Goal: Task Accomplishment & Management: Use online tool/utility

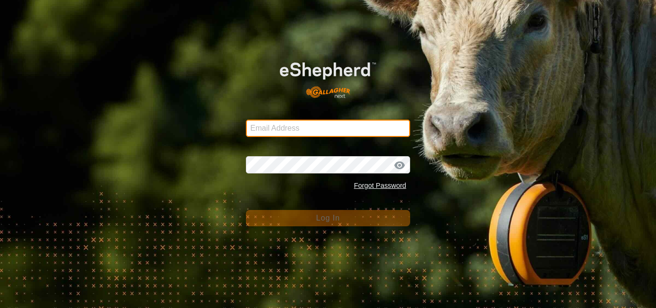
drag, startPoint x: 0, startPoint y: 0, endPoint x: 283, endPoint y: 129, distance: 310.9
click at [283, 129] on input "Email Address" at bounding box center [328, 128] width 164 height 17
type input "[EMAIL_ADDRESS][DOMAIN_NAME]"
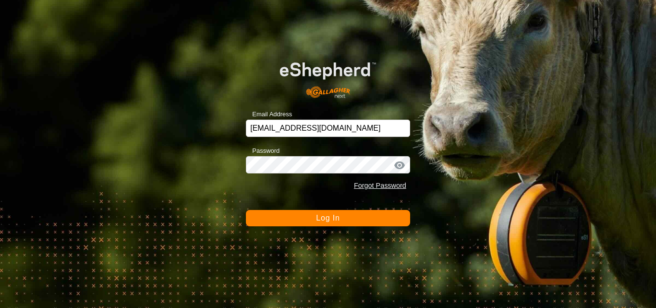
click at [322, 218] on span "Log In" at bounding box center [328, 218] width 24 height 8
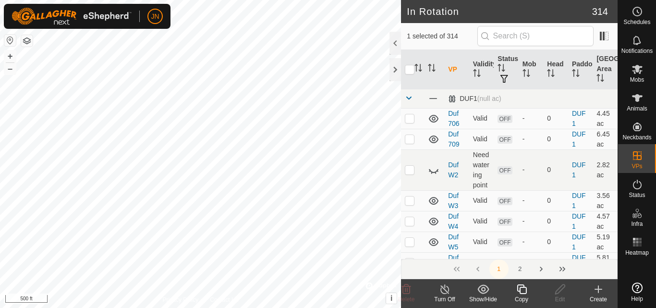
click at [522, 294] on icon at bounding box center [522, 289] width 12 height 12
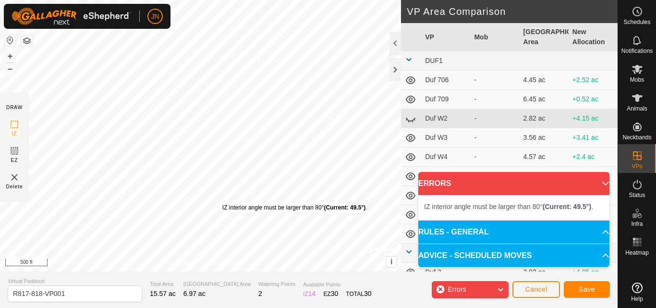
click at [222, 203] on div "IZ interior angle must be larger than 80° (Current: 49.5°) ." at bounding box center [294, 207] width 145 height 9
click at [225, 210] on div "IZ interior angle must be larger than 80° (Current: 49.5°) ." at bounding box center [297, 214] width 145 height 9
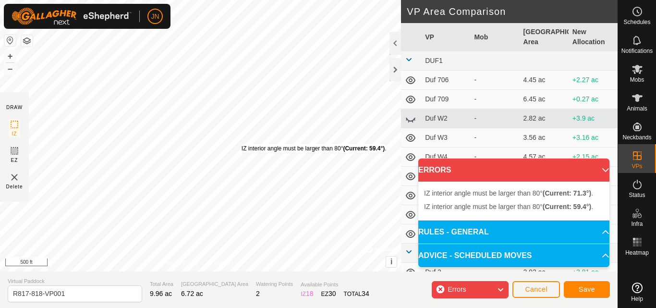
click at [242, 144] on div "IZ interior angle must be larger than 80° (Current: 59.4°) ." at bounding box center [314, 148] width 145 height 9
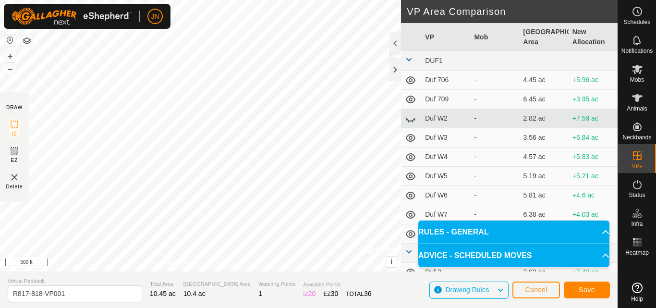
click at [150, 297] on span "10.45 ac" at bounding box center [163, 294] width 26 height 8
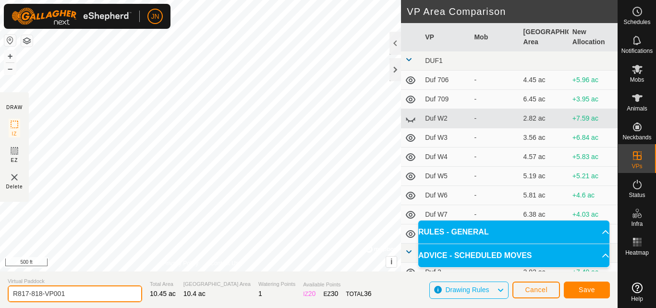
click at [94, 292] on input "R817-818-VP001" at bounding box center [75, 293] width 134 height 17
type input "RT819"
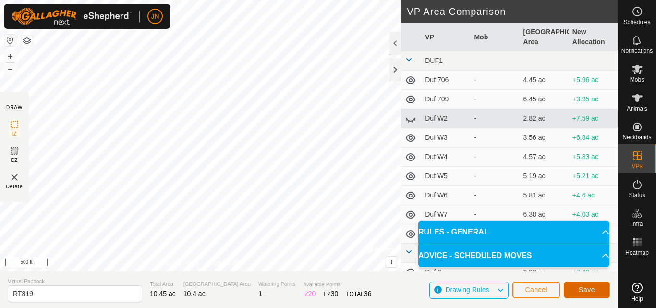
click at [583, 290] on span "Save" at bounding box center [587, 290] width 16 height 8
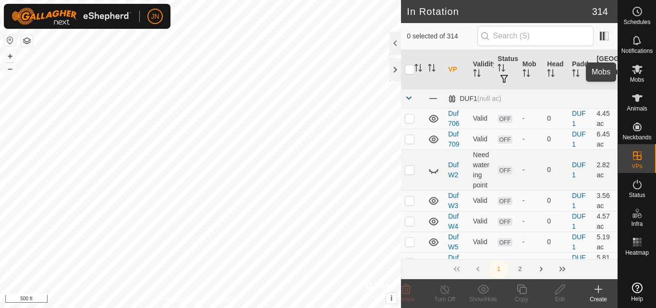
click at [637, 70] on icon at bounding box center [637, 69] width 11 height 9
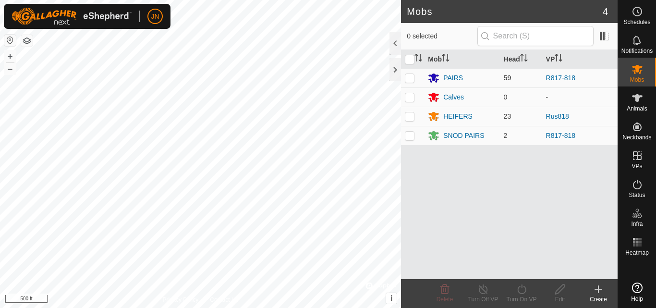
click at [409, 78] on p-checkbox at bounding box center [410, 78] width 10 height 8
checkbox input "true"
click at [411, 136] on p-checkbox at bounding box center [410, 136] width 10 height 8
checkbox input "true"
click at [520, 292] on icon at bounding box center [522, 289] width 12 height 12
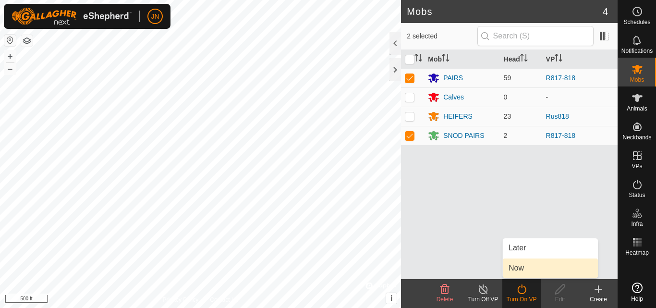
click at [518, 271] on link "Now" at bounding box center [550, 267] width 95 height 19
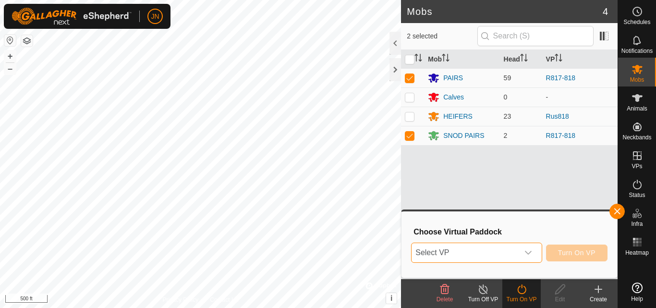
click at [487, 254] on span "Select VP" at bounding box center [464, 252] width 107 height 19
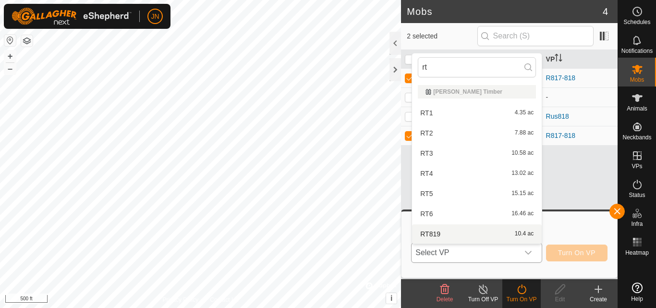
type input "rt"
click at [481, 233] on li "RT819 10.4 ac" at bounding box center [477, 233] width 130 height 19
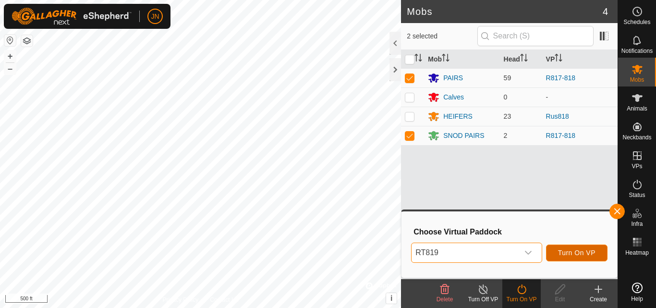
click at [584, 246] on button "Turn On VP" at bounding box center [576, 252] width 61 height 17
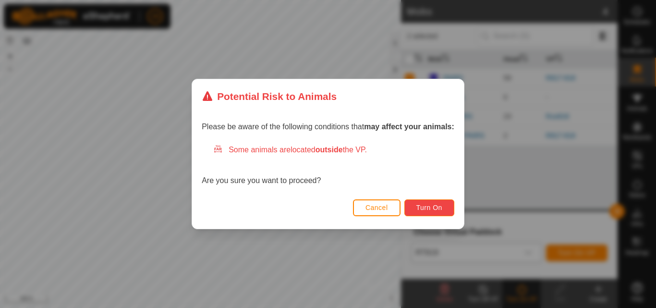
click at [423, 203] on button "Turn On" at bounding box center [429, 207] width 50 height 17
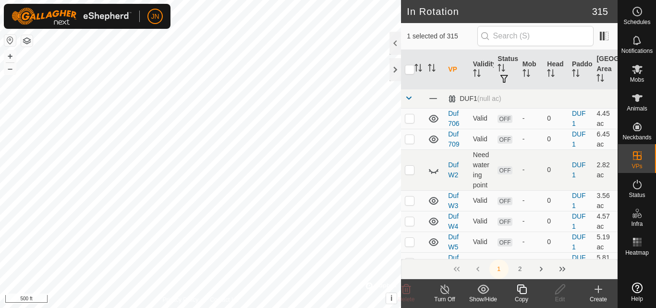
click at [524, 292] on icon at bounding box center [522, 289] width 12 height 12
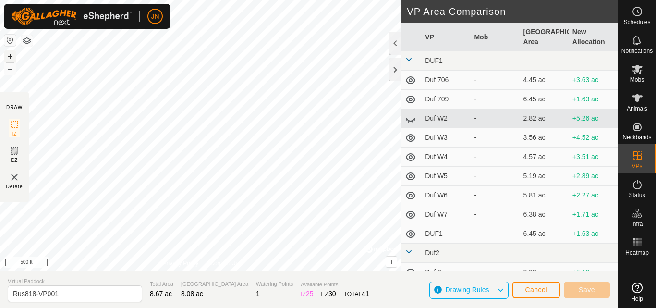
click at [10, 57] on button "+" at bounding box center [10, 56] width 12 height 12
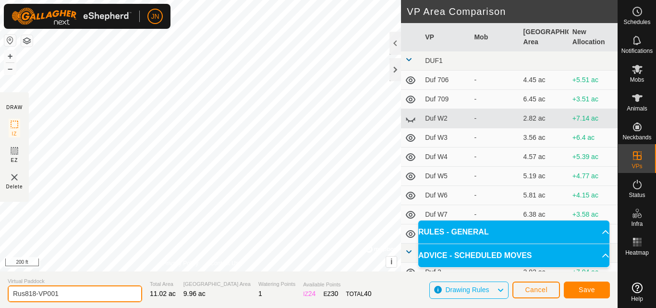
click at [81, 295] on input "Rus818-VP001" at bounding box center [75, 293] width 134 height 17
click at [81, 295] on input "Rus819" at bounding box center [75, 293] width 134 height 17
type input "Rus819"
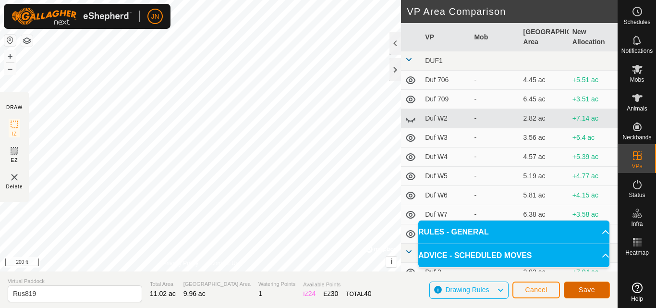
click at [582, 288] on span "Save" at bounding box center [587, 290] width 16 height 8
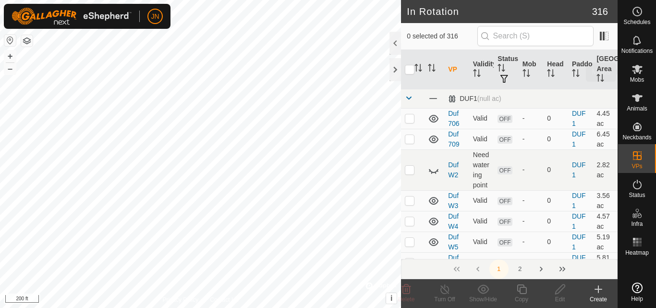
click at [636, 73] on icon at bounding box center [637, 69] width 12 height 12
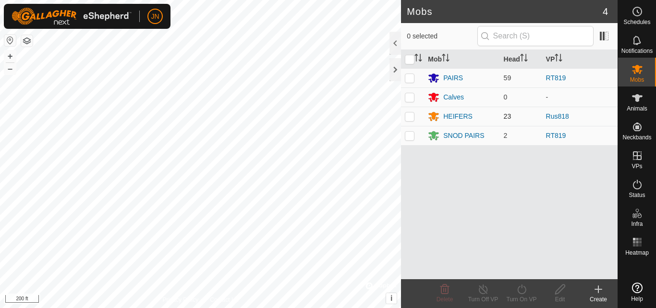
click at [408, 114] on p-checkbox at bounding box center [410, 116] width 10 height 8
checkbox input "true"
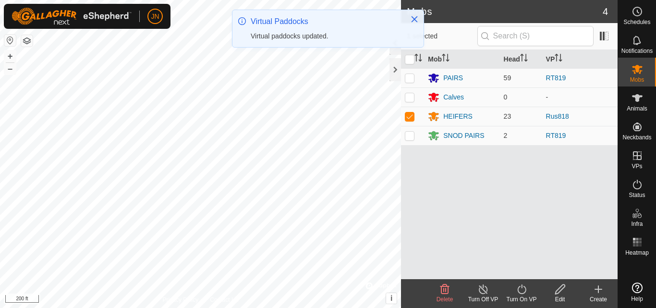
click at [521, 290] on icon at bounding box center [522, 289] width 12 height 12
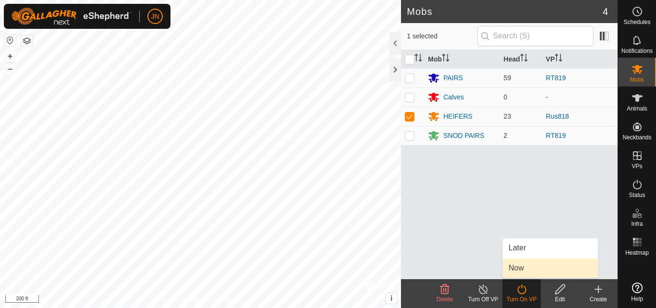
click at [523, 269] on link "Now" at bounding box center [550, 267] width 95 height 19
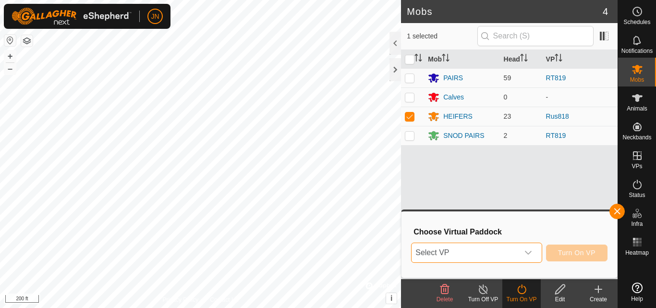
click at [476, 255] on span "Select VP" at bounding box center [464, 252] width 107 height 19
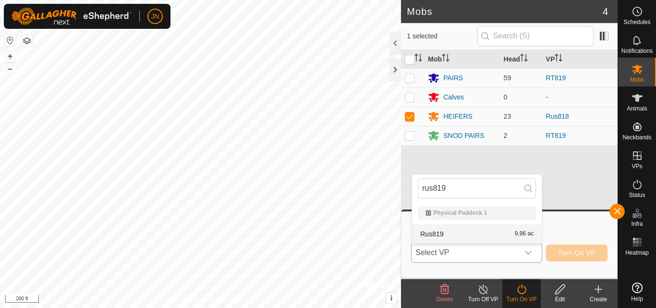
type input "rus819"
click at [478, 231] on li "Rus819 9.96 ac" at bounding box center [477, 233] width 130 height 19
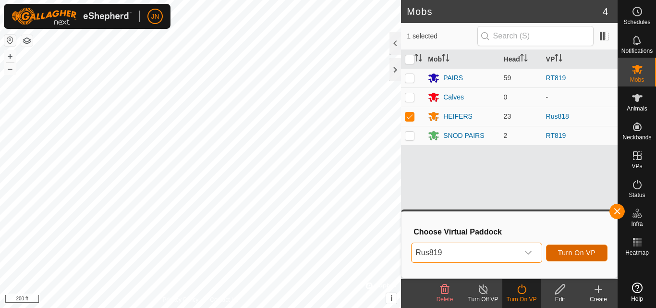
click at [579, 253] on span "Turn On VP" at bounding box center [576, 253] width 37 height 8
